Goal: Information Seeking & Learning: Learn about a topic

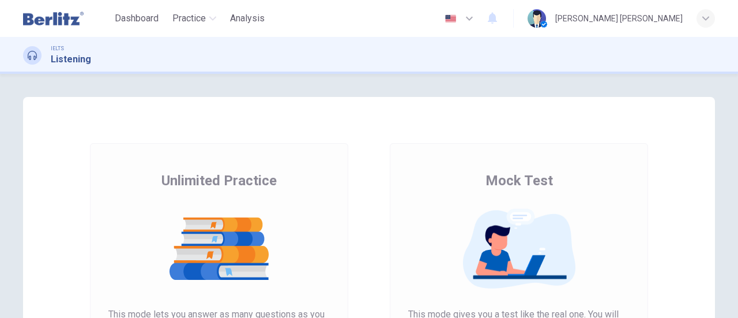
scroll to position [173, 0]
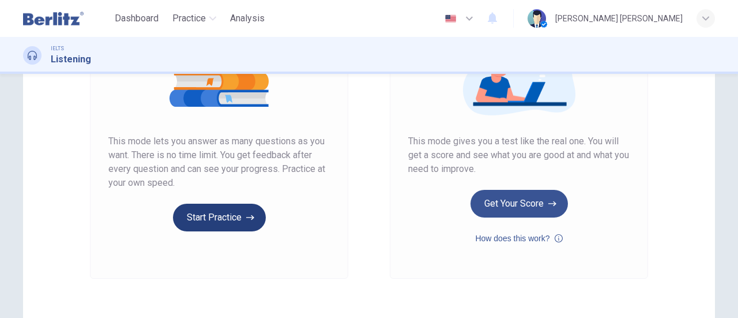
click at [239, 215] on button "Start Practice" at bounding box center [219, 218] width 93 height 28
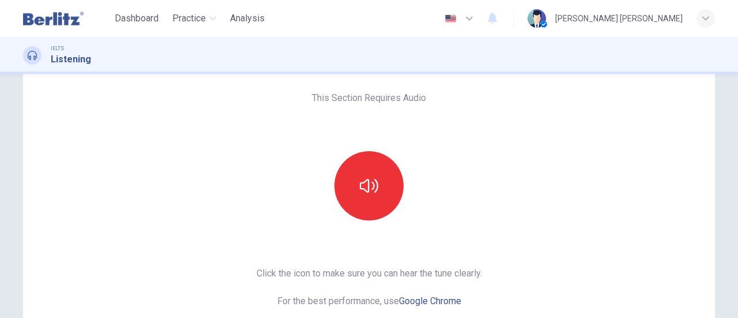
scroll to position [115, 0]
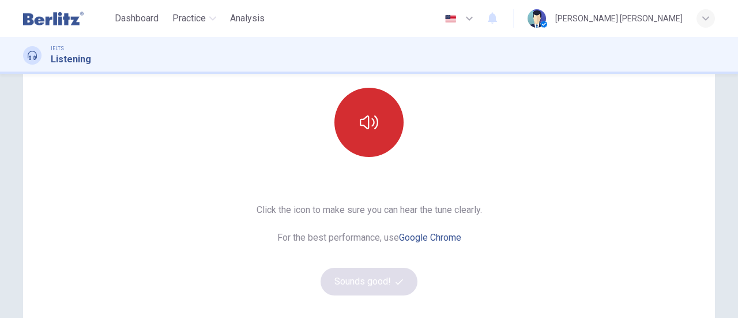
click at [363, 119] on icon "button" at bounding box center [369, 122] width 18 height 18
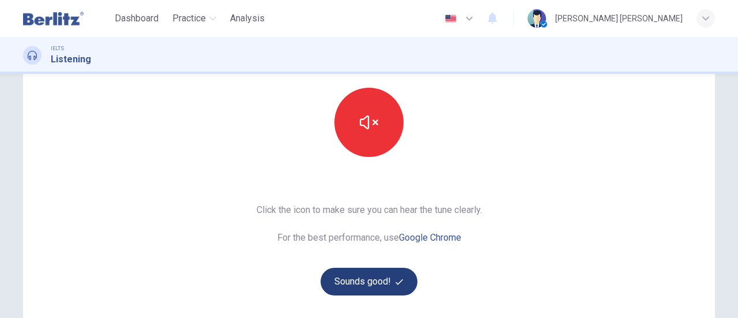
click at [356, 285] on button "Sounds good!" at bounding box center [369, 282] width 97 height 28
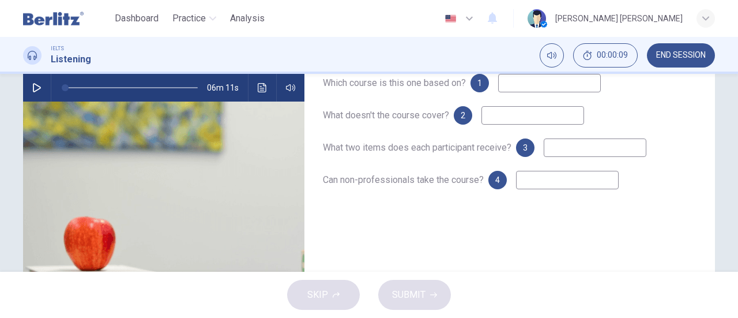
click at [337, 296] on div "SKIP SUBMIT" at bounding box center [369, 295] width 738 height 46
click at [32, 88] on icon "button" at bounding box center [36, 87] width 9 height 9
click at [322, 298] on div "SKIP SUBMIT" at bounding box center [369, 295] width 738 height 46
click at [33, 88] on icon "button" at bounding box center [36, 87] width 6 height 7
type input "*"
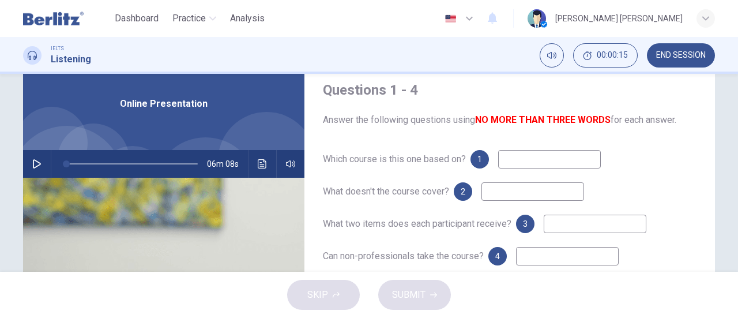
scroll to position [58, 0]
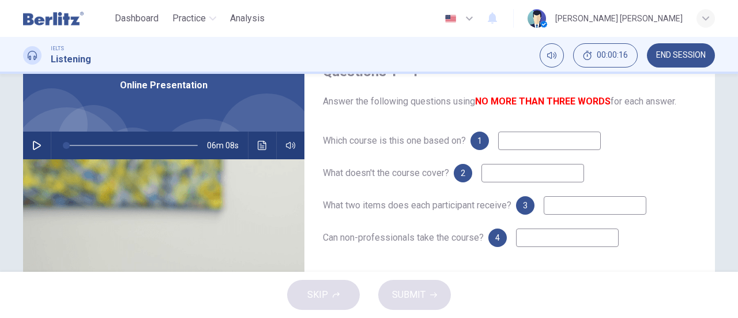
click at [530, 145] on input at bounding box center [549, 140] width 103 height 18
type input "*"
click at [528, 170] on input at bounding box center [532, 173] width 103 height 18
type input "*"
click at [579, 198] on input at bounding box center [595, 205] width 103 height 18
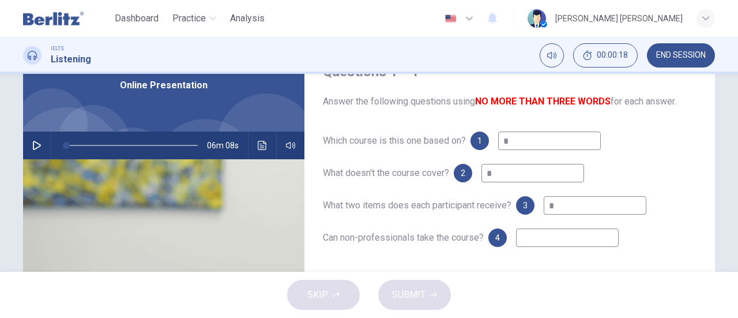
type input "*"
click at [556, 235] on input at bounding box center [567, 237] width 103 height 18
type input "*"
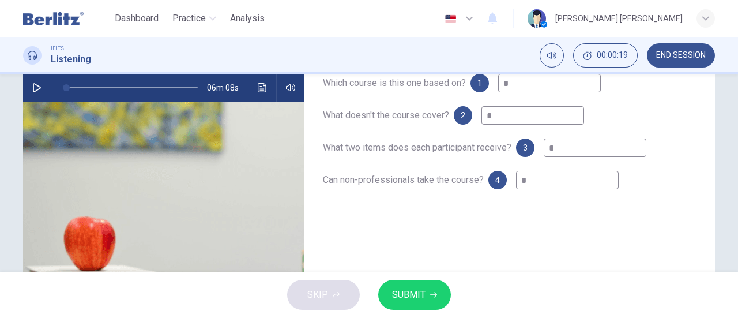
type input "*"
click at [415, 294] on span "SUBMIT" at bounding box center [408, 295] width 33 height 16
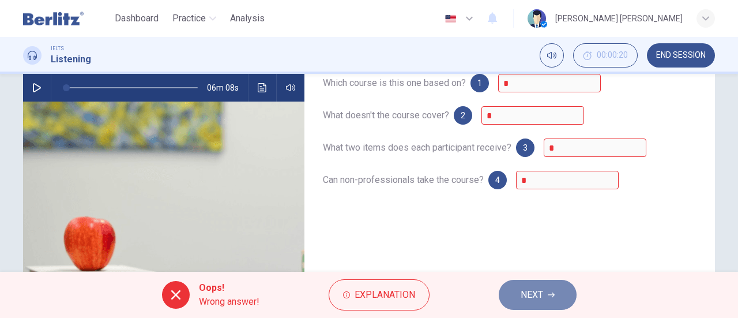
click at [547, 296] on button "NEXT" at bounding box center [538, 295] width 78 height 30
type input "*"
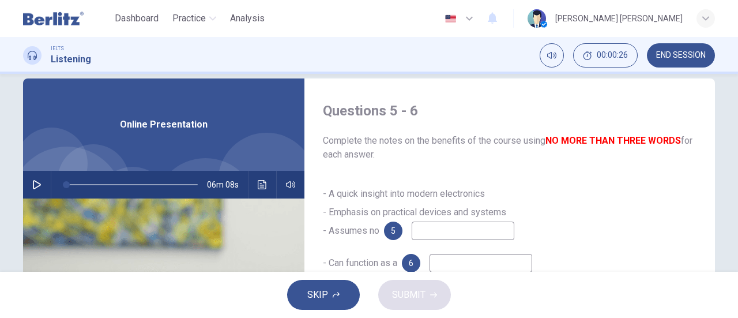
scroll to position [0, 0]
